Goal: Task Accomplishment & Management: Complete application form

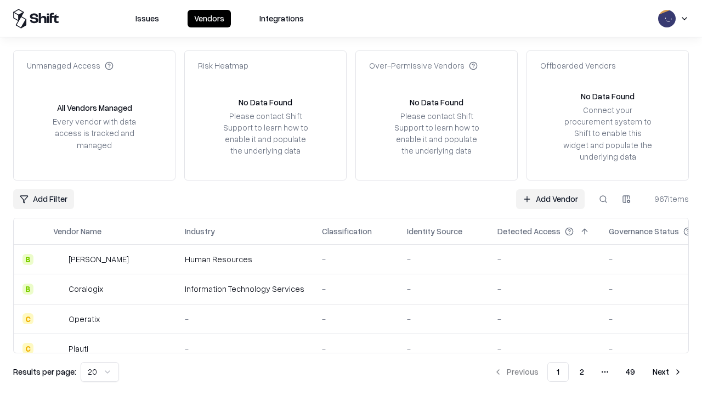
click at [550, 199] on link "Add Vendor" at bounding box center [550, 199] width 69 height 20
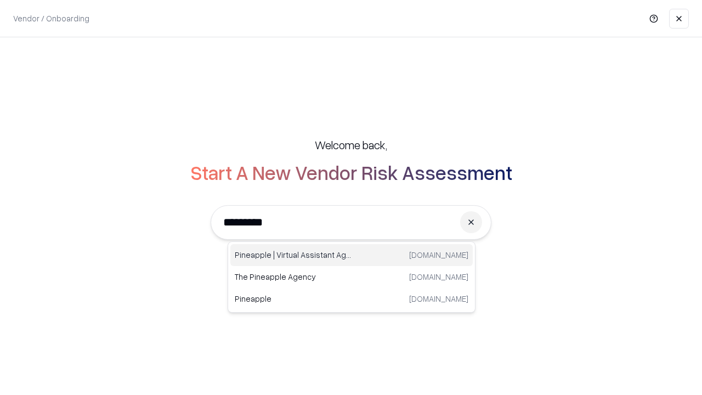
click at [352, 255] on div "Pineapple | Virtual Assistant Agency trypineapple.com" at bounding box center [351, 255] width 242 height 22
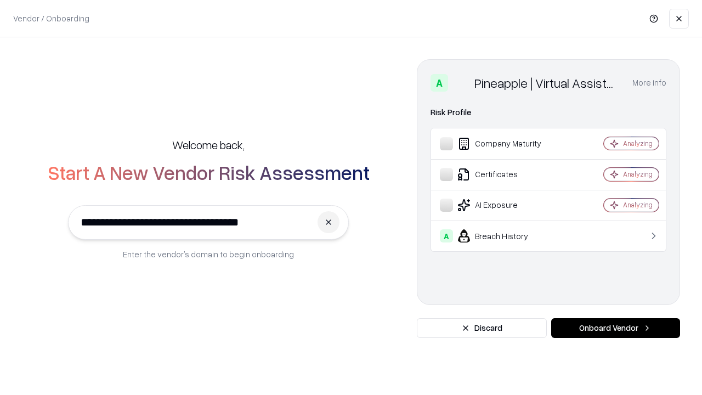
type input "**********"
click at [615, 328] on button "Onboard Vendor" at bounding box center [615, 328] width 129 height 20
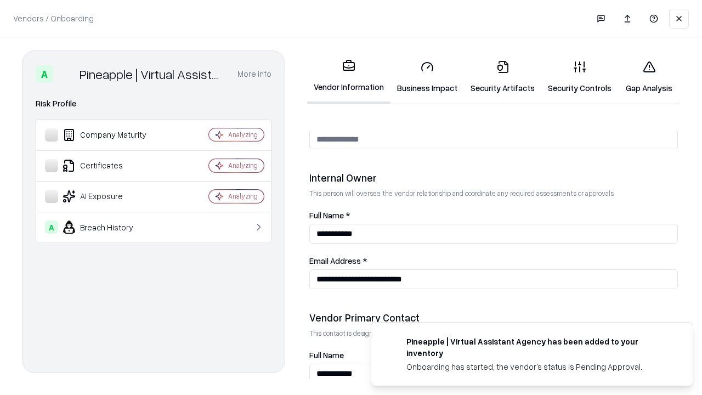
scroll to position [568, 0]
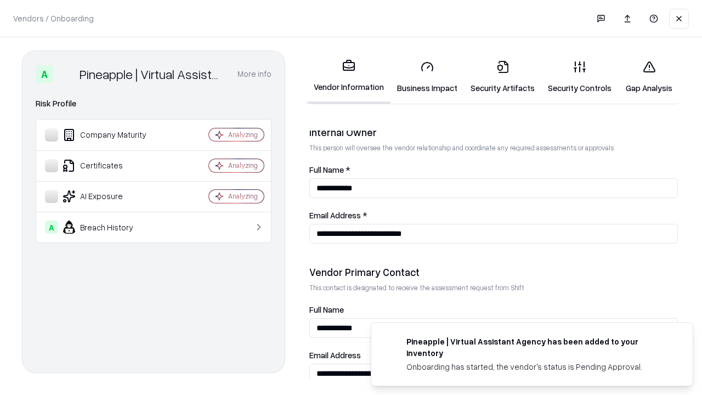
click at [427, 77] on link "Business Impact" at bounding box center [428, 77] width 74 height 51
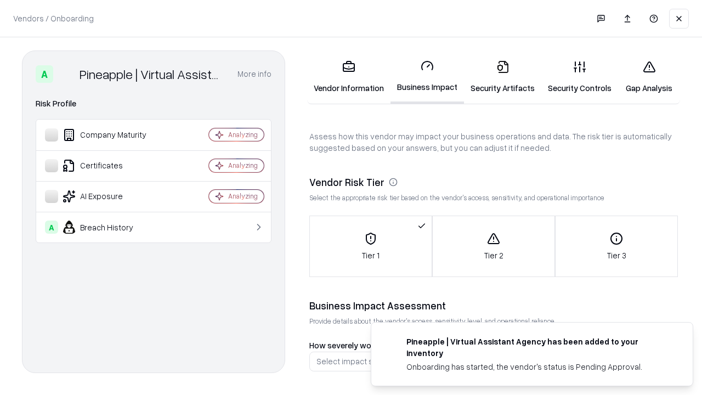
click at [502, 77] on link "Security Artifacts" at bounding box center [502, 77] width 77 height 51
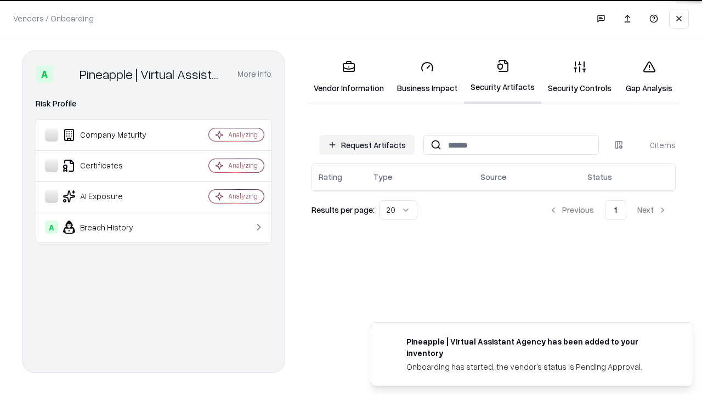
click at [367, 144] on button "Request Artifacts" at bounding box center [366, 145] width 95 height 20
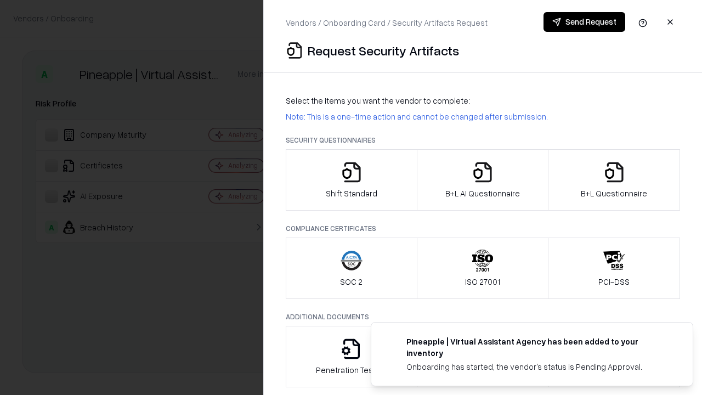
click at [351, 180] on icon "button" at bounding box center [352, 172] width 22 height 22
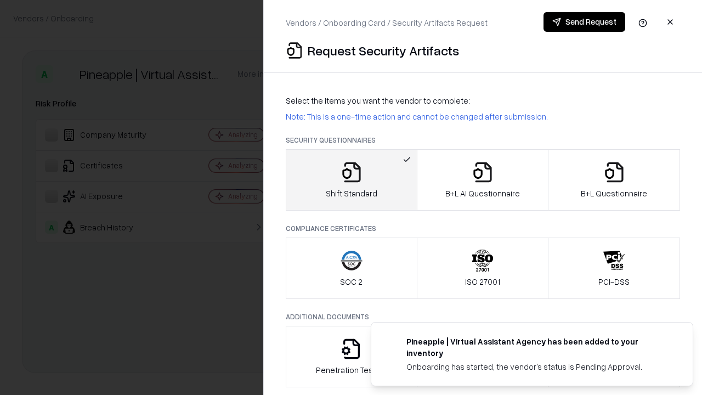
click at [584, 22] on button "Send Request" at bounding box center [585, 22] width 82 height 20
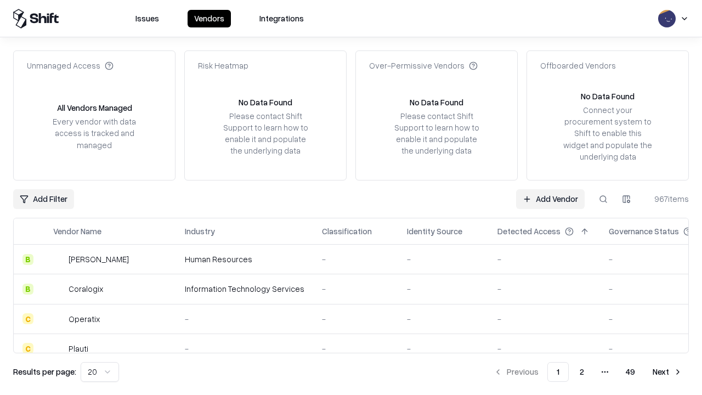
click at [603, 199] on button at bounding box center [604, 199] width 20 height 20
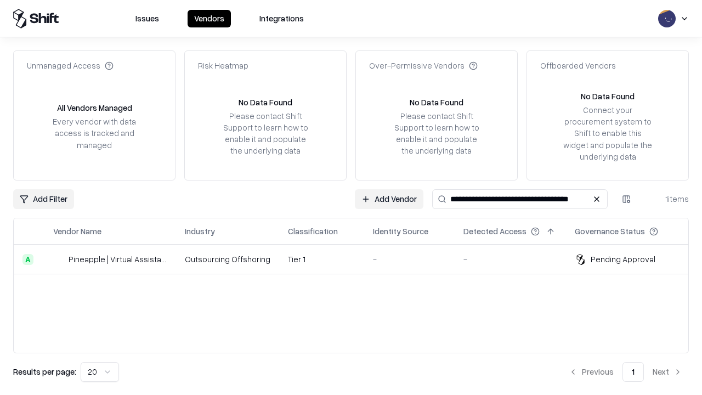
type input "**********"
click at [358, 259] on td "Tier 1" at bounding box center [321, 260] width 85 height 30
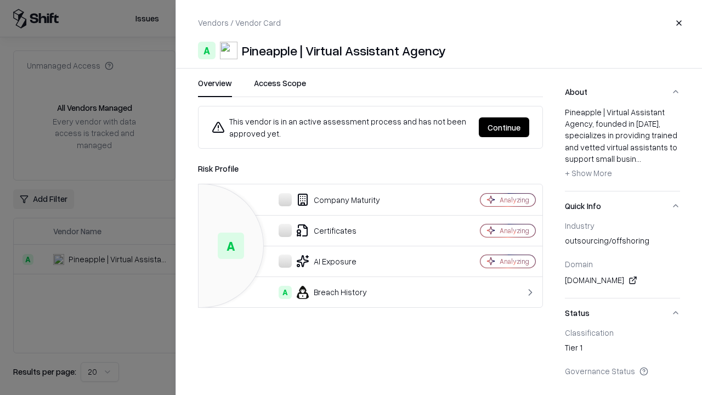
click at [504, 127] on button "Continue" at bounding box center [504, 127] width 50 height 20
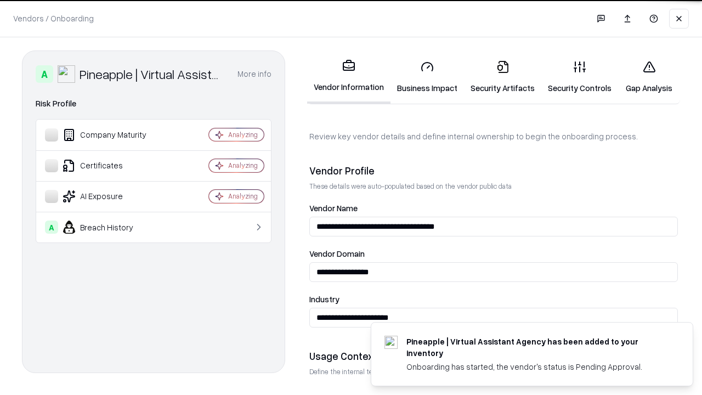
click at [502, 77] on link "Security Artifacts" at bounding box center [502, 77] width 77 height 51
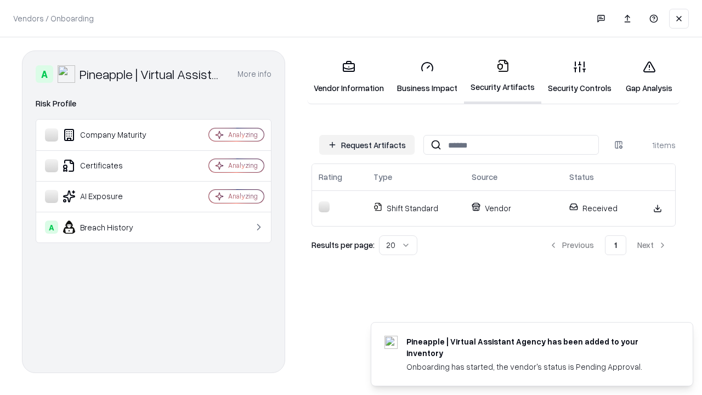
click at [649, 77] on link "Gap Analysis" at bounding box center [649, 77] width 62 height 51
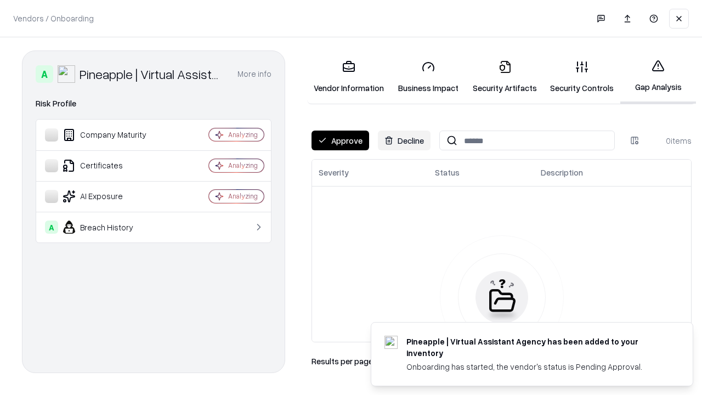
click at [340, 140] on button "Approve" at bounding box center [341, 141] width 58 height 20
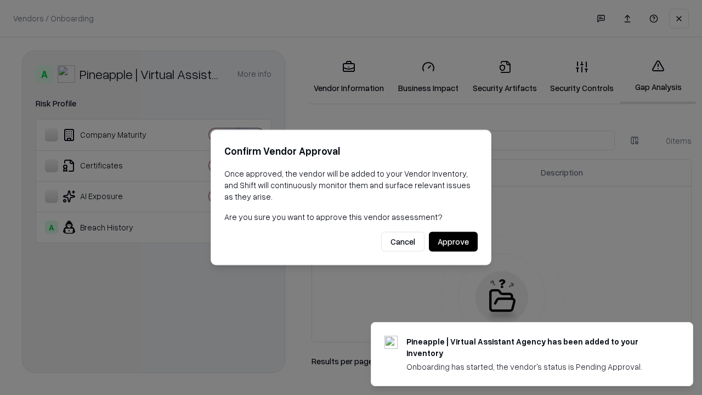
click at [453, 241] on button "Approve" at bounding box center [453, 242] width 49 height 20
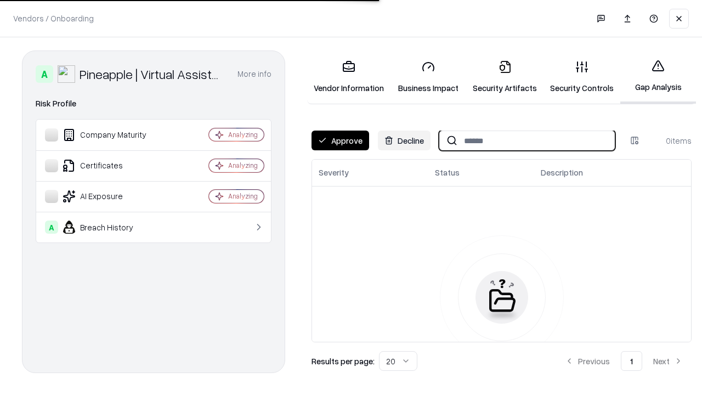
type input "**********"
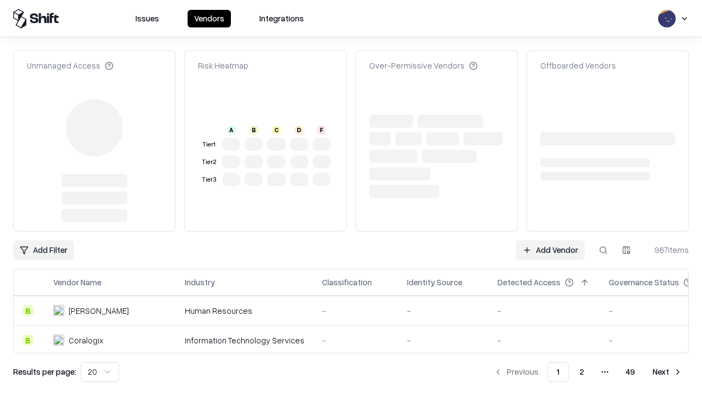
click at [550, 240] on link "Add Vendor" at bounding box center [550, 250] width 69 height 20
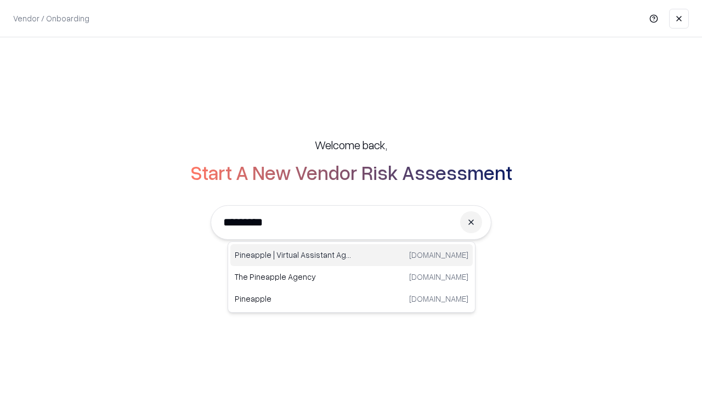
click at [352, 255] on div "Pineapple | Virtual Assistant Agency [DOMAIN_NAME]" at bounding box center [351, 255] width 242 height 22
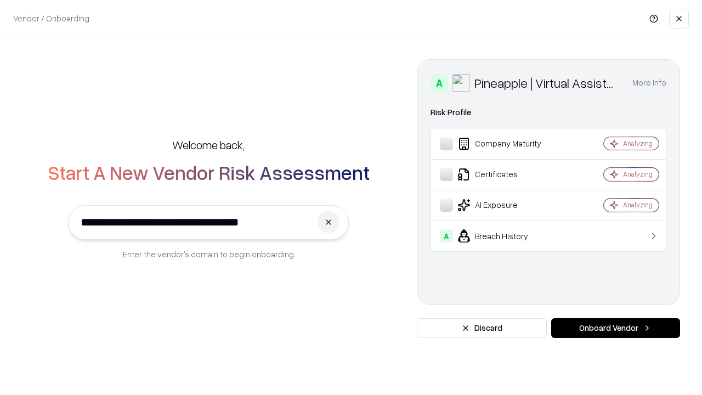
type input "**********"
click at [615, 328] on button "Onboard Vendor" at bounding box center [615, 328] width 129 height 20
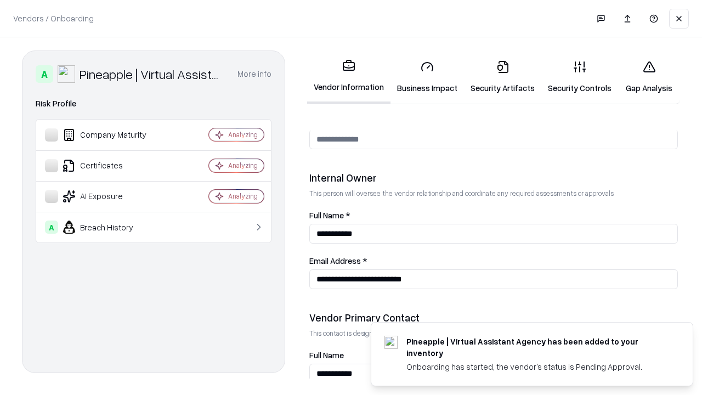
scroll to position [568, 0]
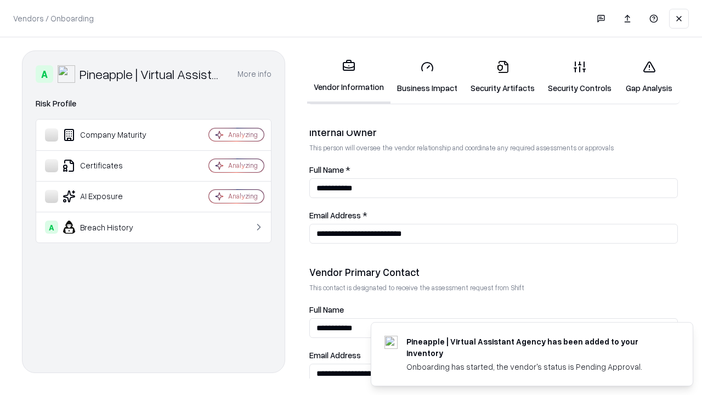
click at [649, 77] on link "Gap Analysis" at bounding box center [649, 77] width 62 height 51
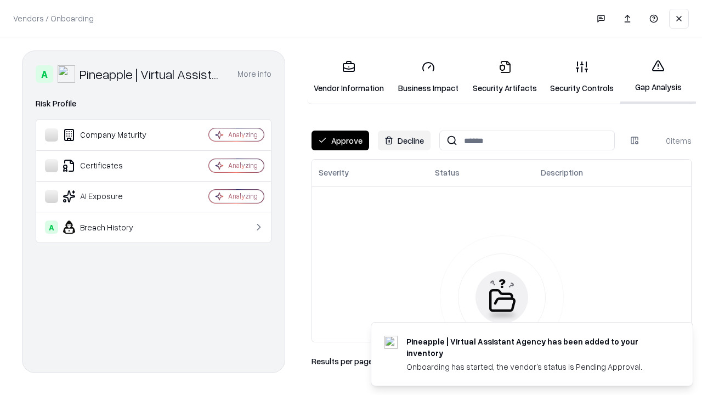
click at [340, 140] on button "Approve" at bounding box center [341, 141] width 58 height 20
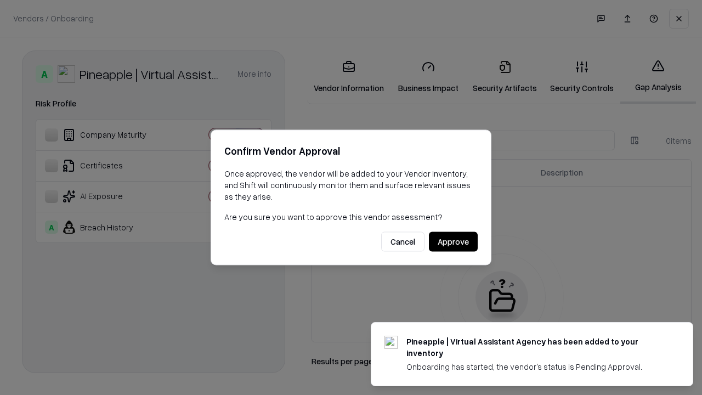
click at [453, 241] on button "Approve" at bounding box center [453, 242] width 49 height 20
